Goal: Navigation & Orientation: Go to known website

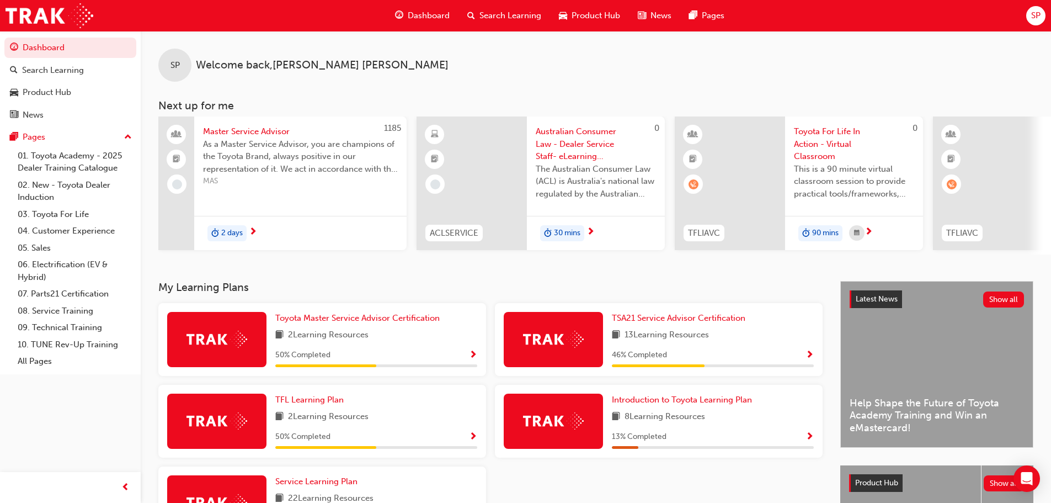
click at [1036, 14] on span "SP" at bounding box center [1035, 15] width 9 height 13
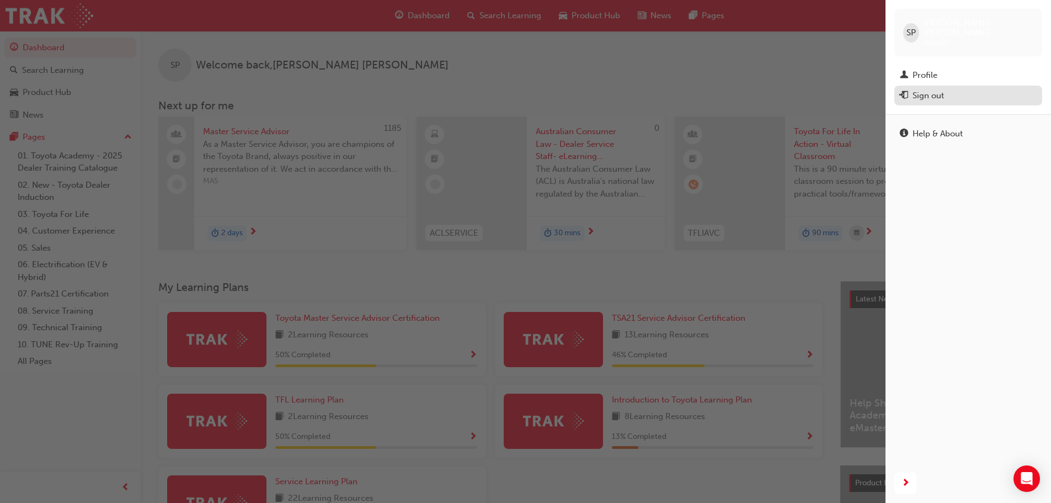
click at [926, 89] on div "Sign out" at bounding box center [928, 95] width 31 height 13
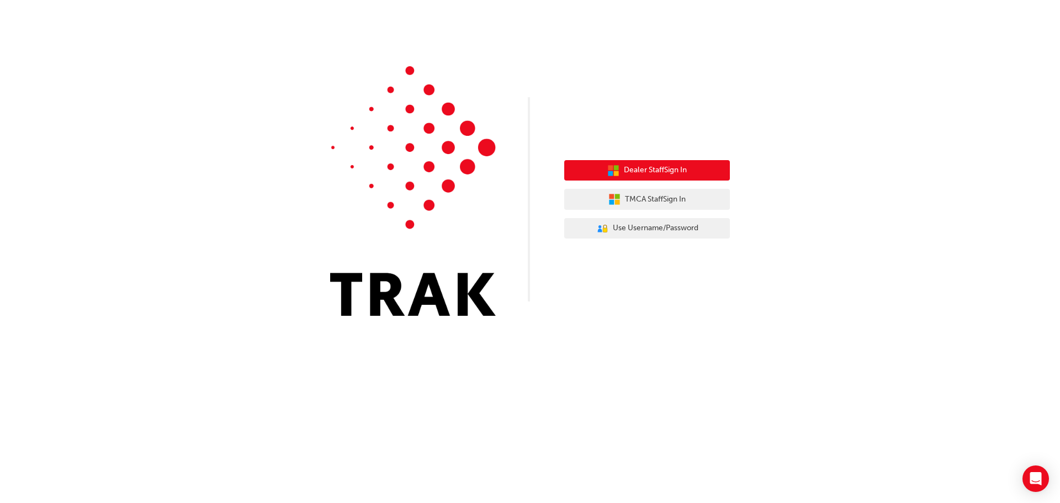
click at [648, 171] on span "Dealer Staff Sign In" at bounding box center [655, 170] width 63 height 13
